Goal: Information Seeking & Learning: Understand process/instructions

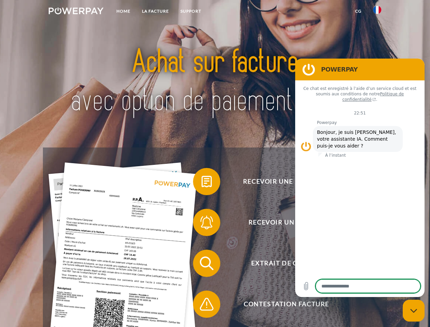
click at [76, 12] on img at bounding box center [76, 10] width 55 height 7
click at [377, 12] on img at bounding box center [377, 10] width 8 height 8
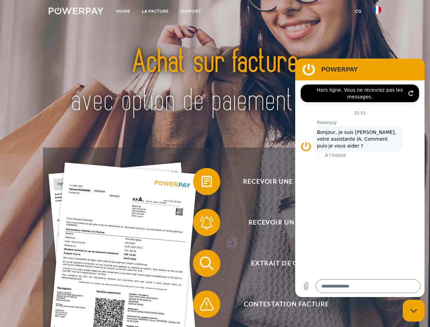
click at [358, 11] on link "CG" at bounding box center [358, 11] width 18 height 12
click at [201, 183] on span at bounding box center [196, 181] width 34 height 34
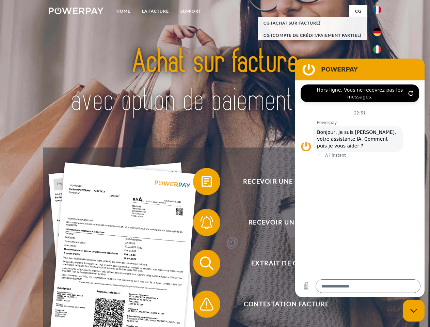
click at [201, 223] on span at bounding box center [196, 222] width 34 height 34
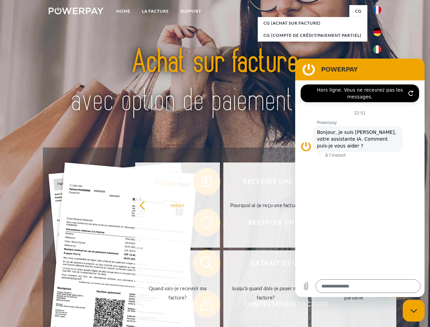
click at [223, 264] on link "Jusqu'à quand dois-je payer ma facture?" at bounding box center [265, 292] width 85 height 85
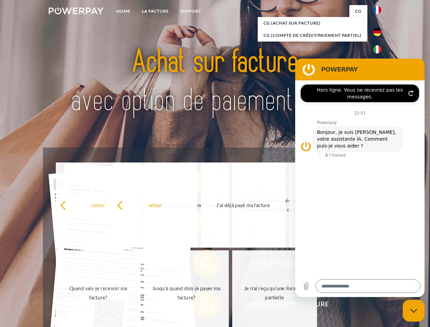
click at [201, 305] on span at bounding box center [196, 304] width 34 height 34
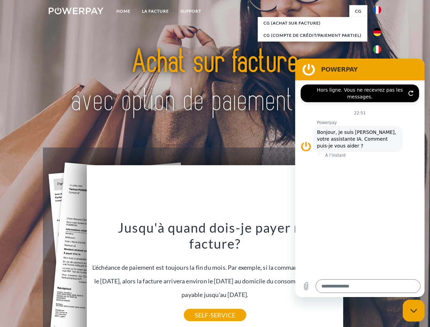
click at [413, 310] on icon "Fermer la fenêtre de messagerie" at bounding box center [413, 310] width 7 height 4
type textarea "*"
